Goal: Information Seeking & Learning: Learn about a topic

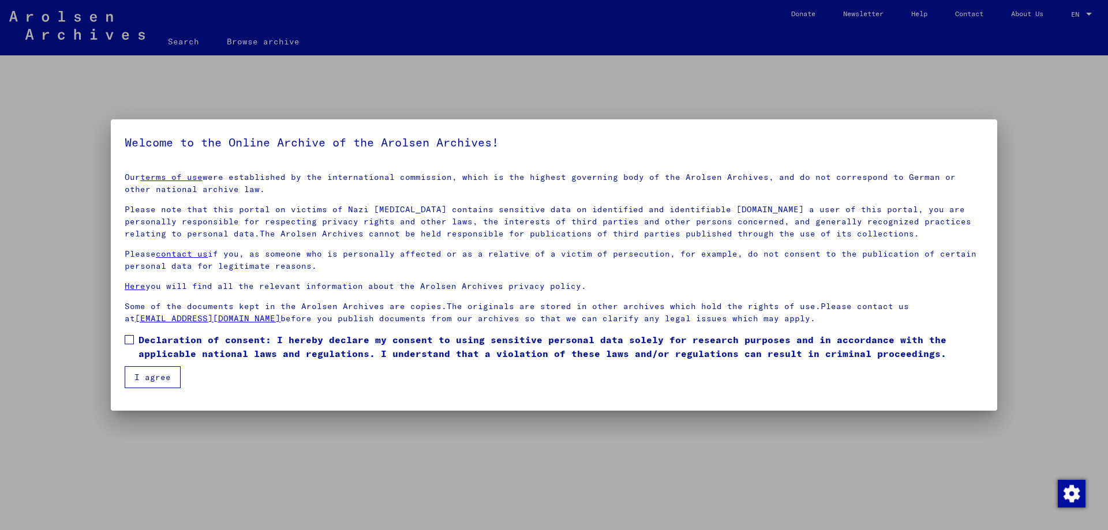
click at [200, 348] on span "Declaration of consent: I hereby declare my consent to using sensitive personal…" at bounding box center [560, 347] width 845 height 28
click at [161, 367] on button "I agree" at bounding box center [153, 377] width 56 height 22
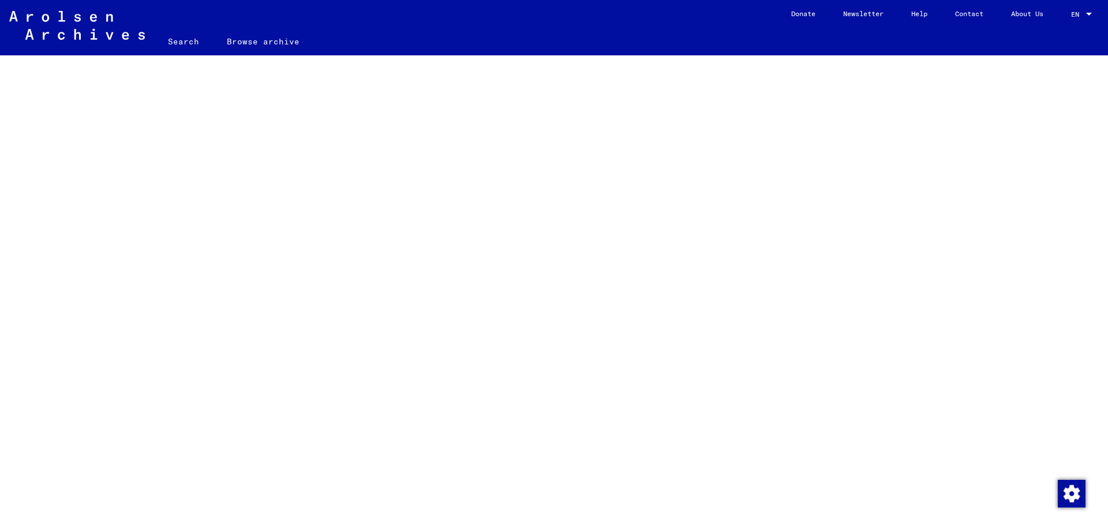
click at [233, 37] on link "Browse archive" at bounding box center [263, 42] width 100 height 28
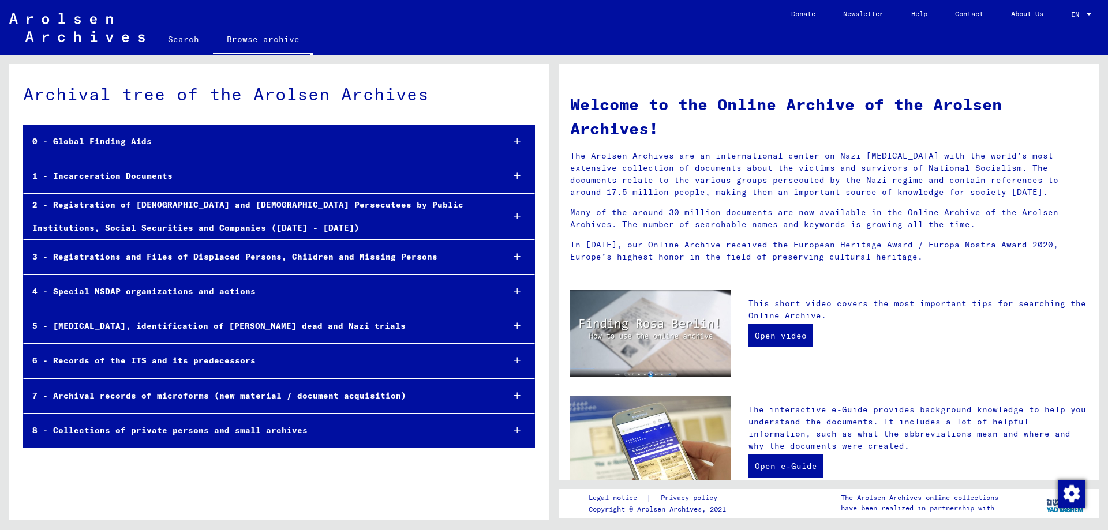
click at [237, 104] on div "Archival tree of the Arolsen Archives" at bounding box center [279, 94] width 512 height 26
click at [196, 40] on link "Search" at bounding box center [183, 39] width 59 height 28
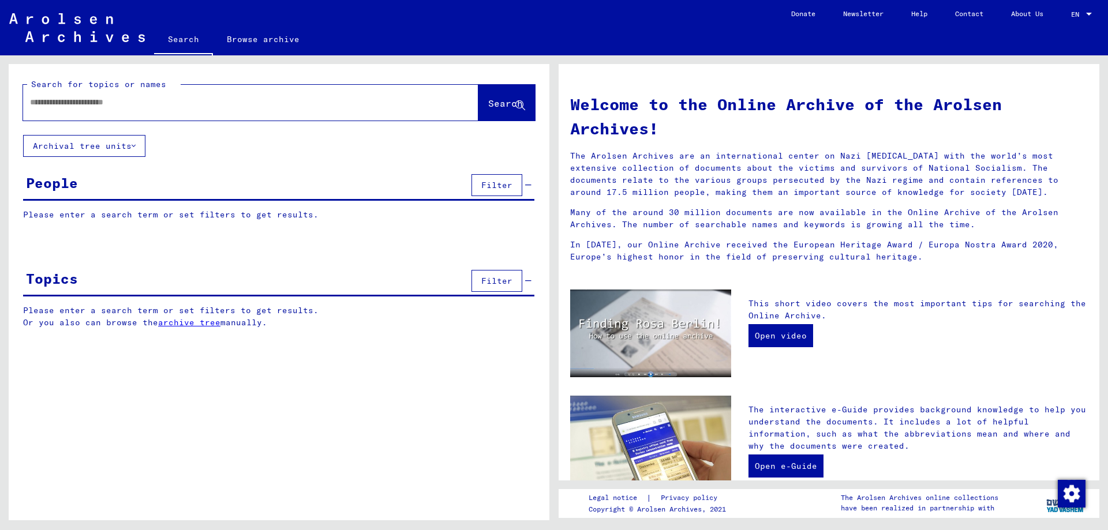
drag, startPoint x: 178, startPoint y: 418, endPoint x: 174, endPoint y: 411, distance: 8.0
click at [177, 415] on div "Search for topics or names Search Archival tree units People Filter Please ente…" at bounding box center [279, 296] width 541 height 465
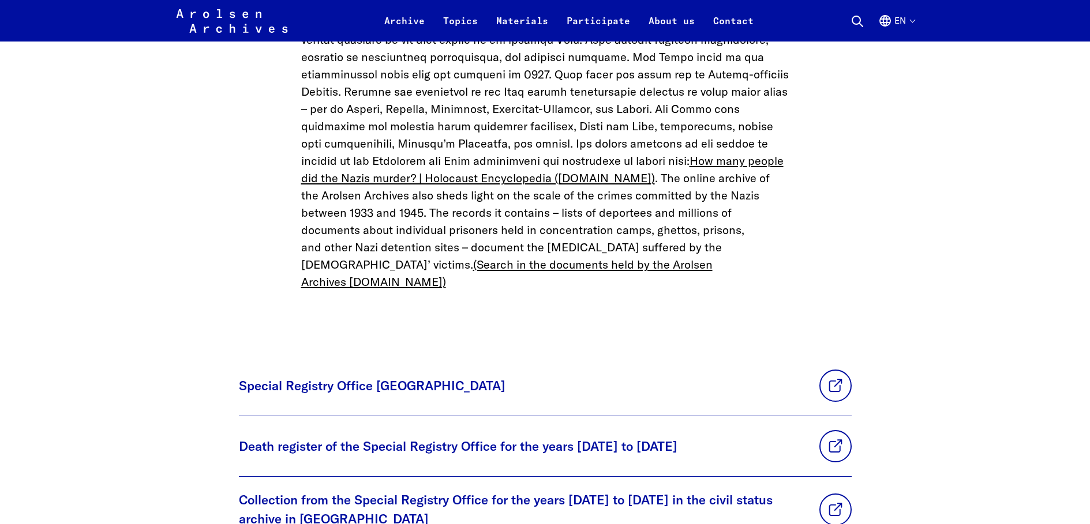
scroll to position [2307, 0]
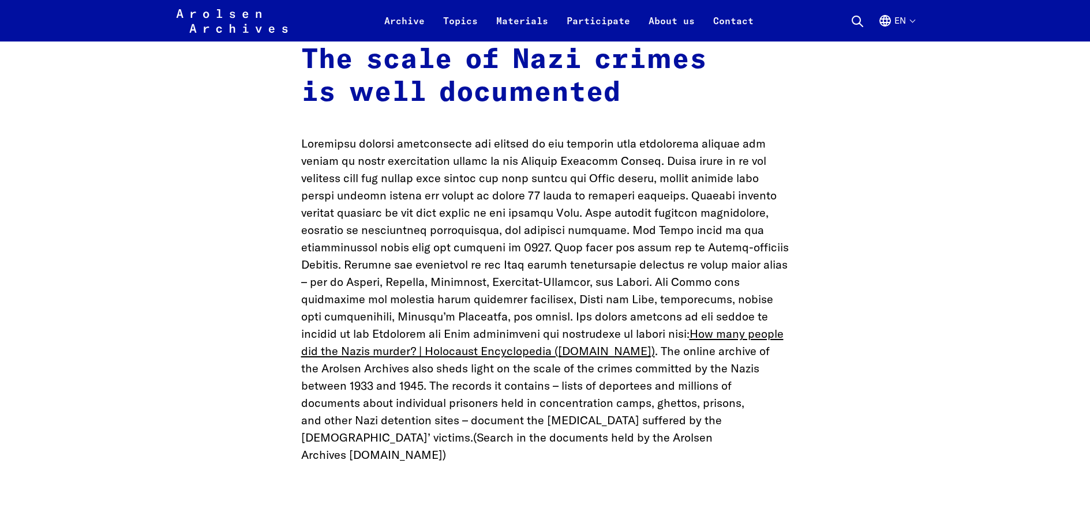
click at [571, 430] on link "(Search in the documents held by the Arolsen Archives arolsen-archives.org)" at bounding box center [506, 446] width 411 height 32
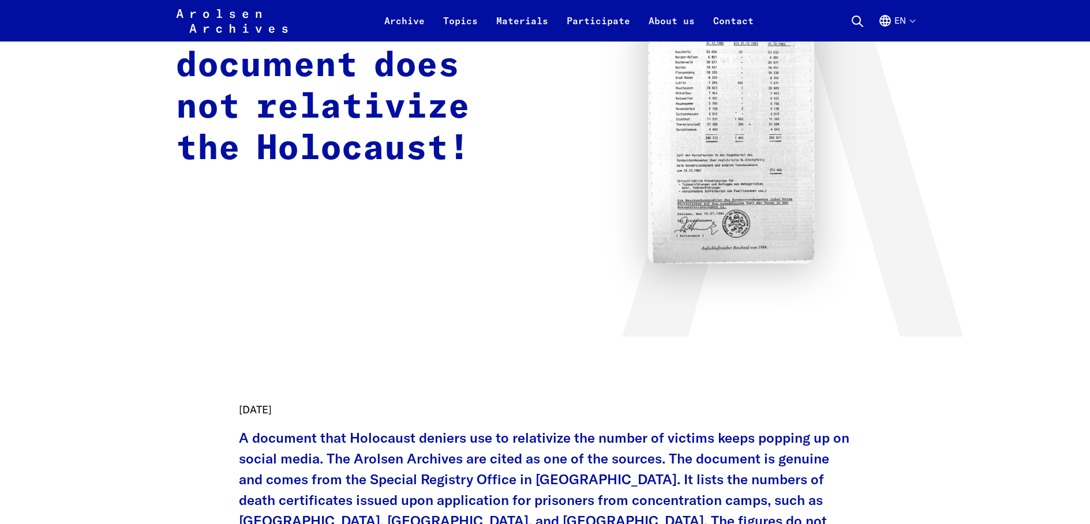
scroll to position [0, 0]
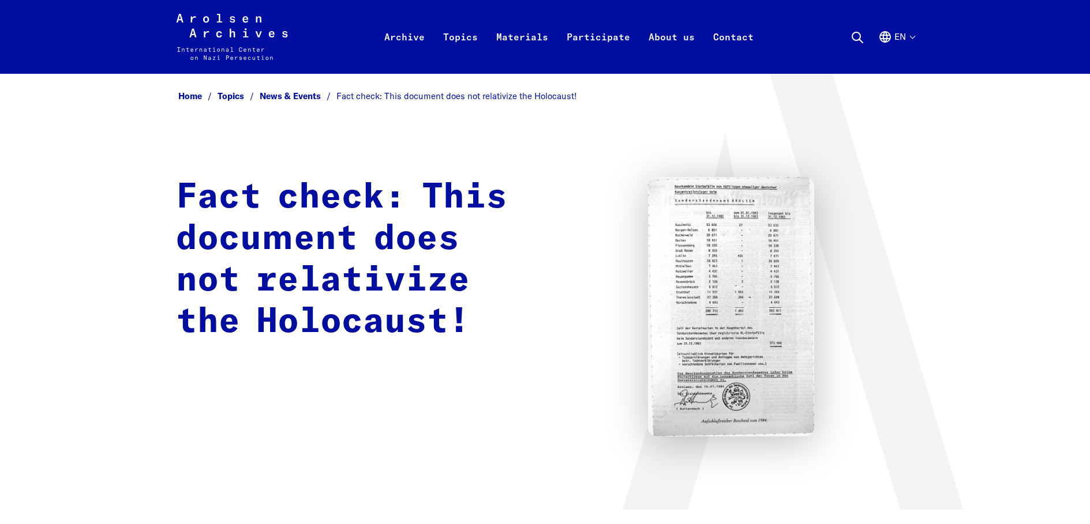
click at [763, 272] on img at bounding box center [731, 307] width 167 height 260
drag, startPoint x: 707, startPoint y: 288, endPoint x: 557, endPoint y: 297, distance: 150.2
click at [558, 297] on div "Fact check: This document does not relativize the Holocaust!" at bounding box center [545, 307] width 738 height 260
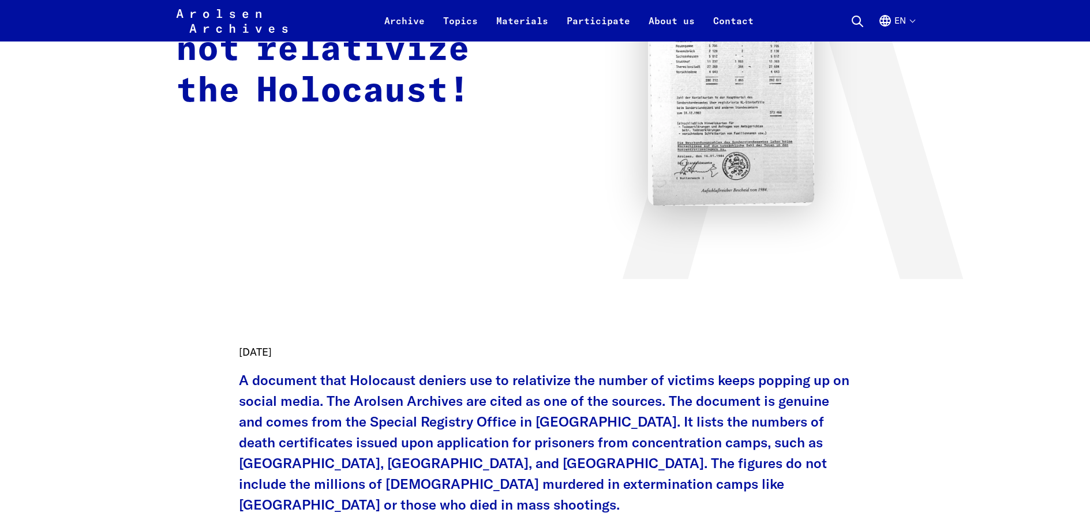
scroll to position [288, 0]
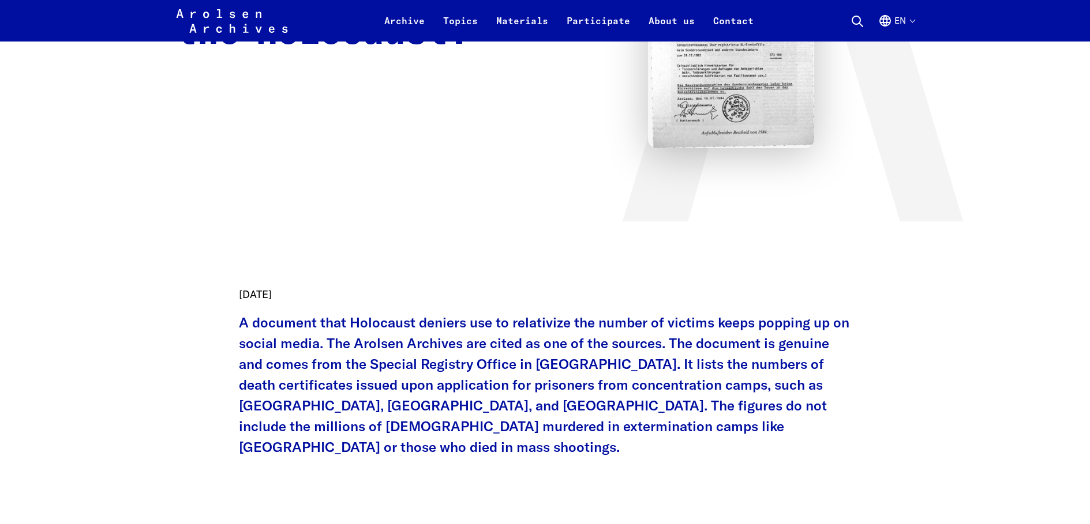
click at [637, 429] on p "A document that Holocaust deniers use to relativize the number of victims keeps…" at bounding box center [545, 384] width 613 height 145
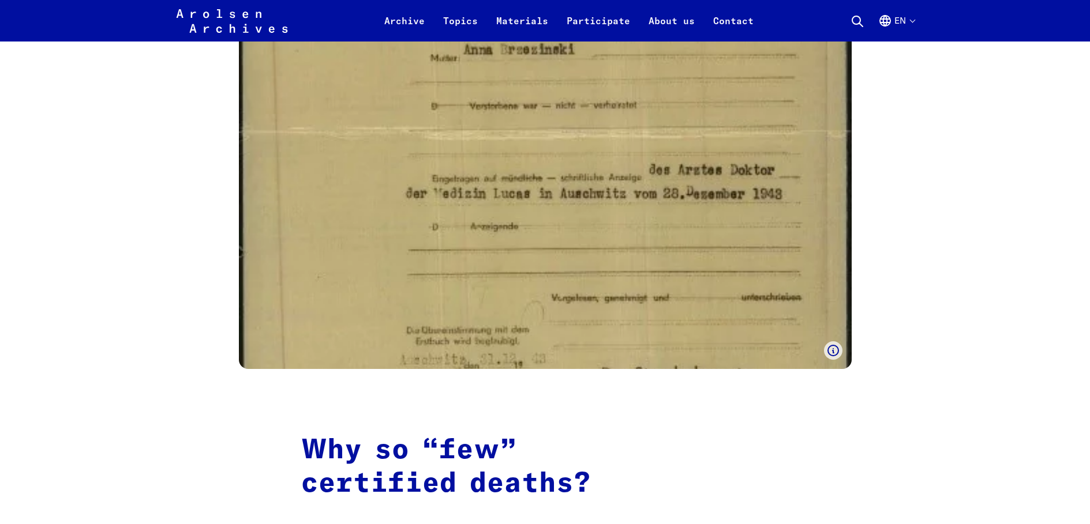
scroll to position [1846, 0]
